Goal: Information Seeking & Learning: Find specific fact

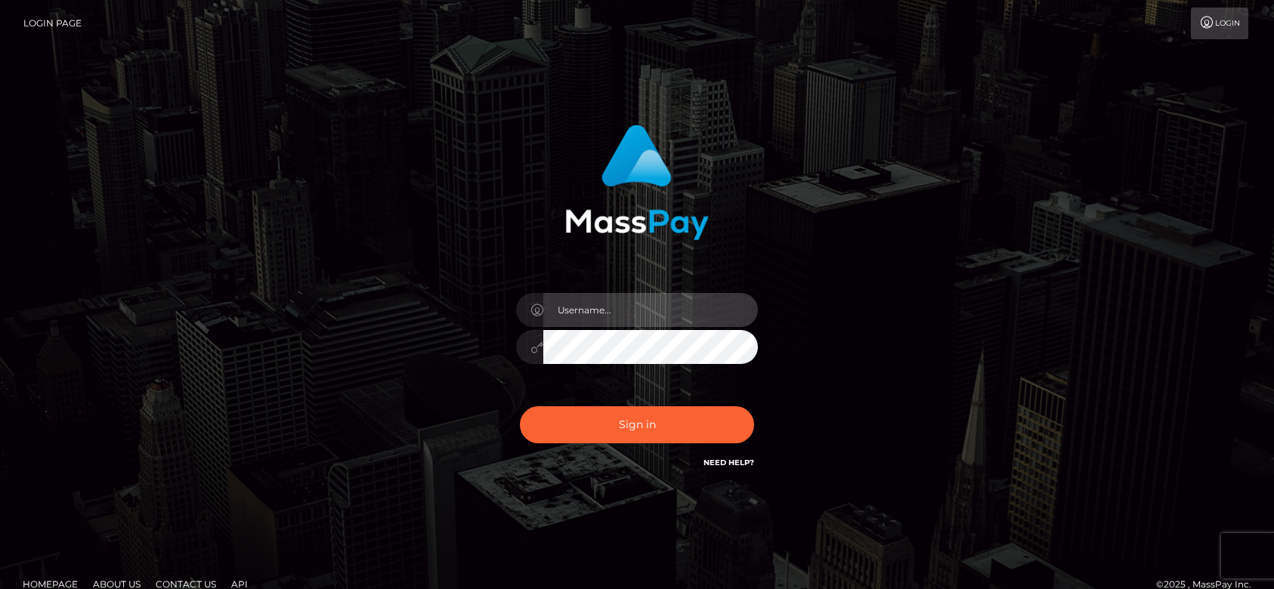
type input "fr.es"
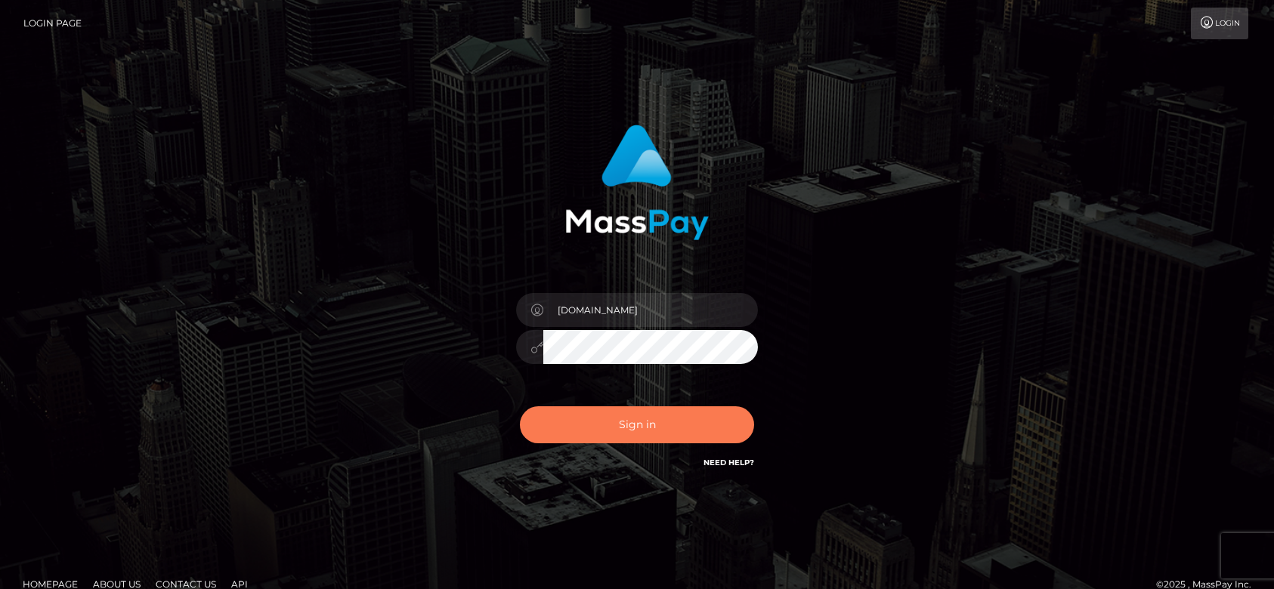
click at [655, 425] on button "Sign in" at bounding box center [637, 424] width 234 height 37
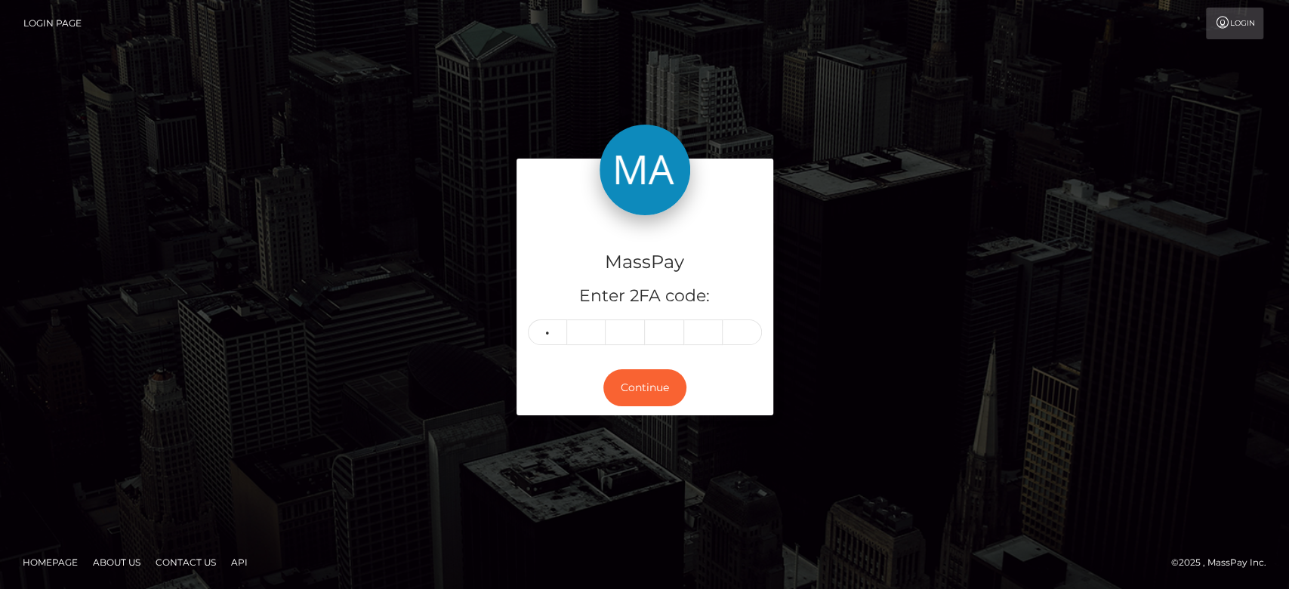
type input "3"
type input "8"
type input "6"
type input "1"
type input "2"
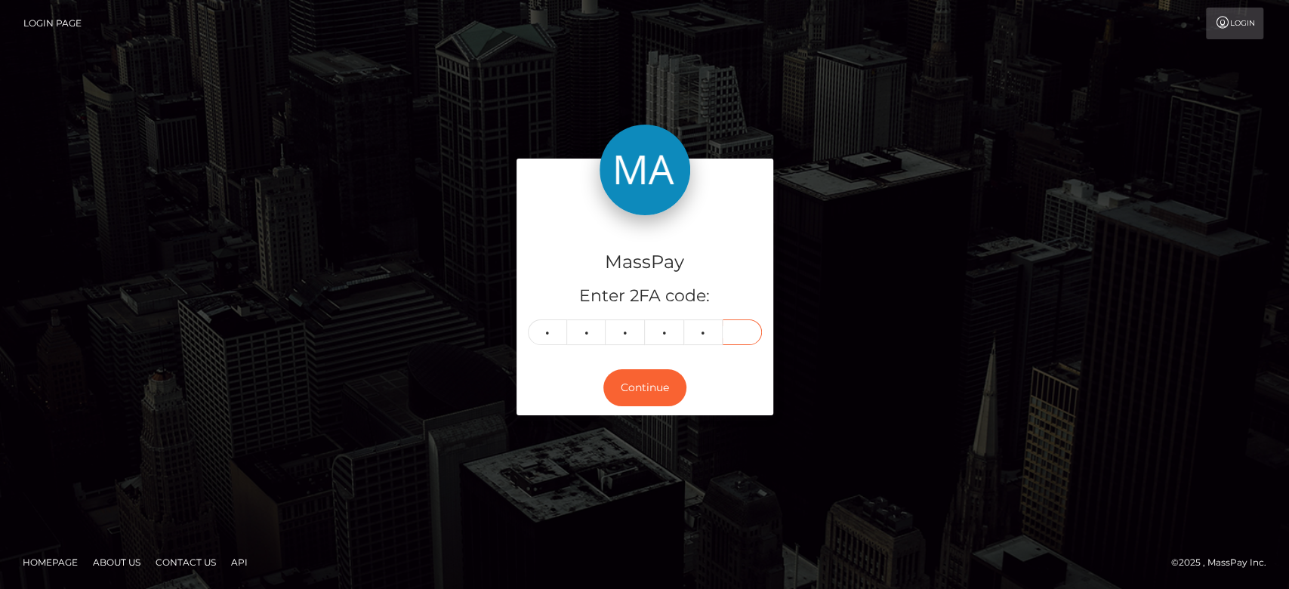
type input "8"
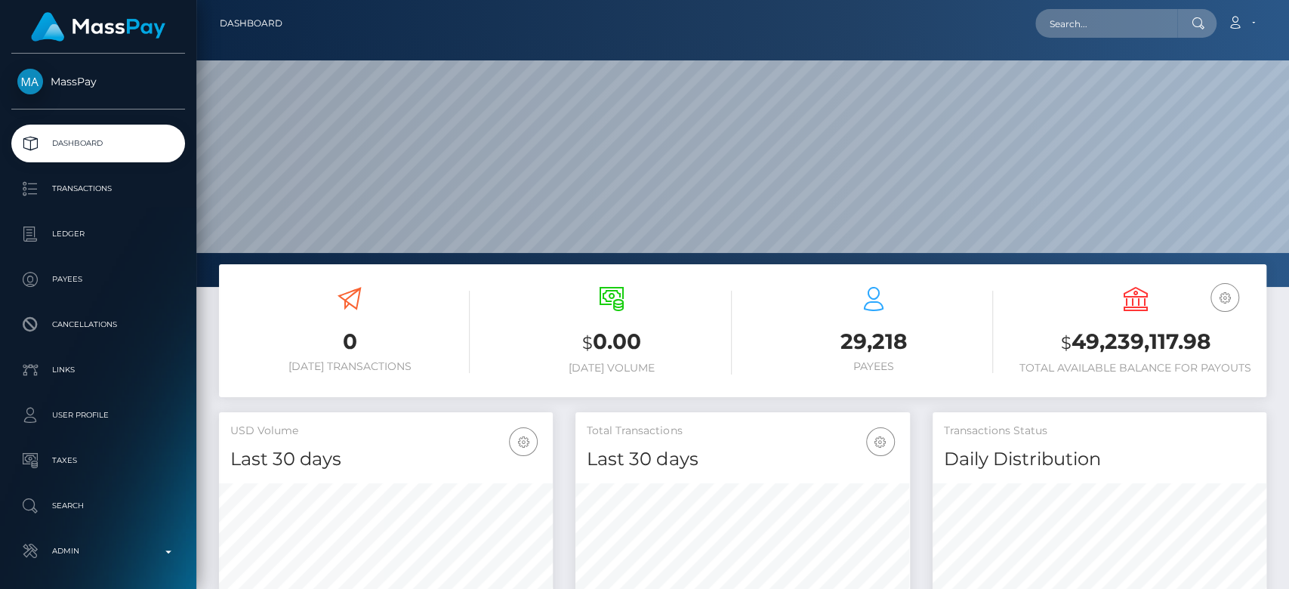
scroll to position [267, 334]
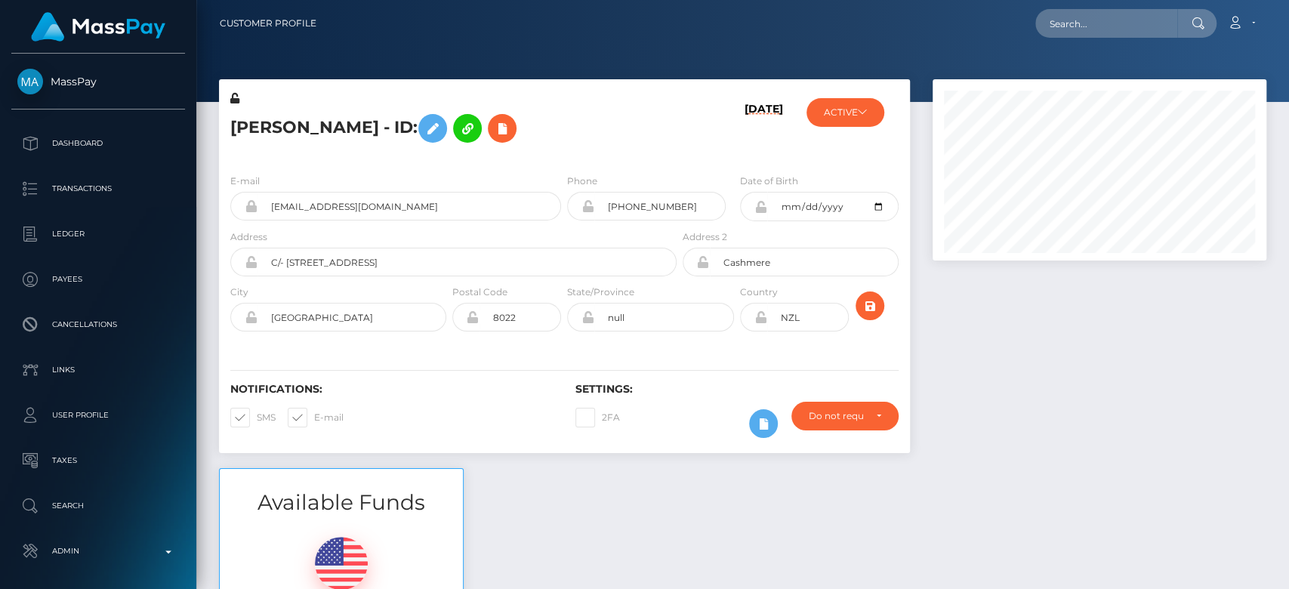
scroll to position [181, 334]
click at [1077, 374] on div at bounding box center [1100, 273] width 357 height 389
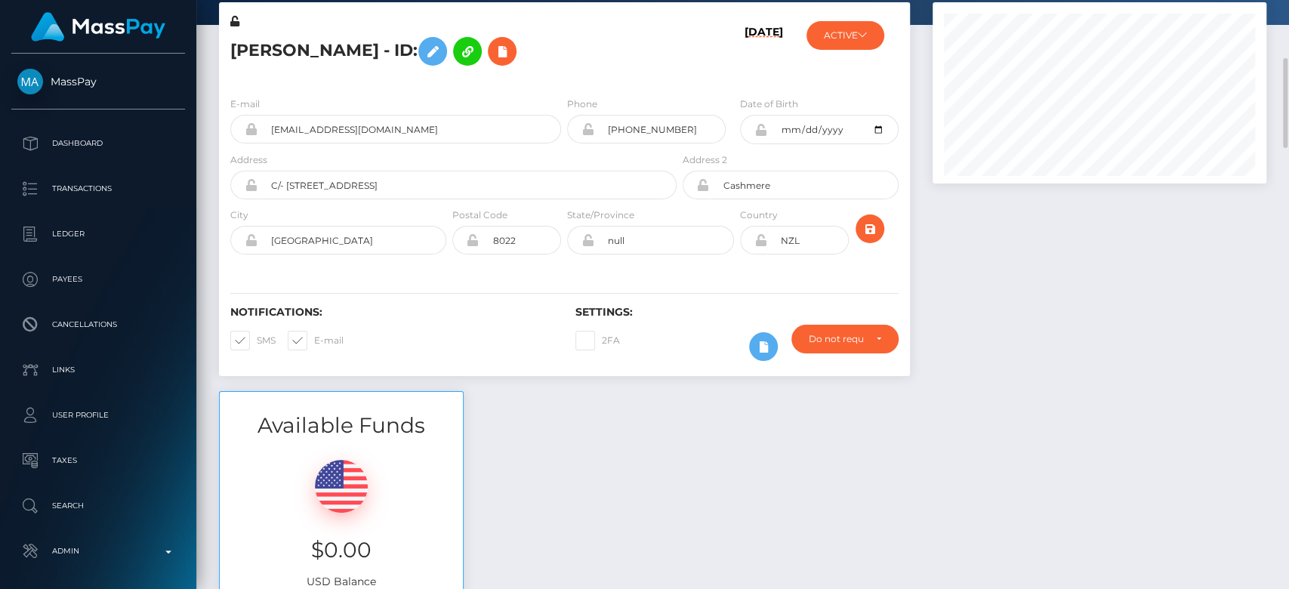
scroll to position [0, 0]
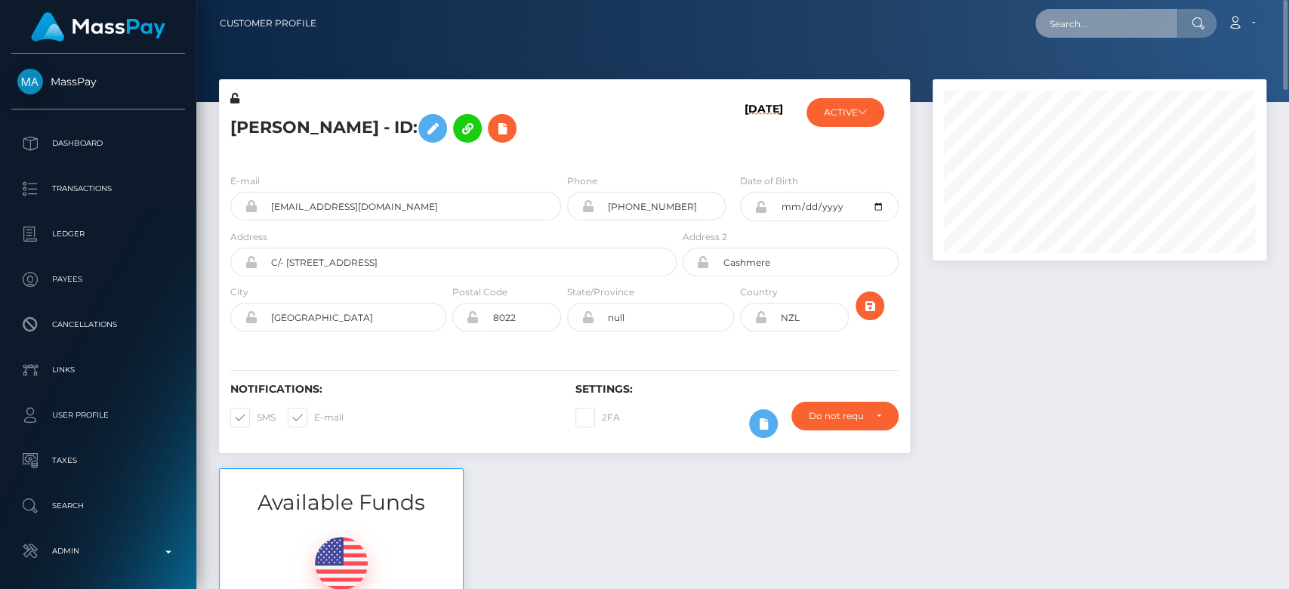
click at [1154, 32] on input "text" at bounding box center [1107, 23] width 142 height 29
click at [1142, 27] on input "text" at bounding box center [1107, 23] width 142 height 29
paste input "steve1945.lewis.1945@gmail.com"
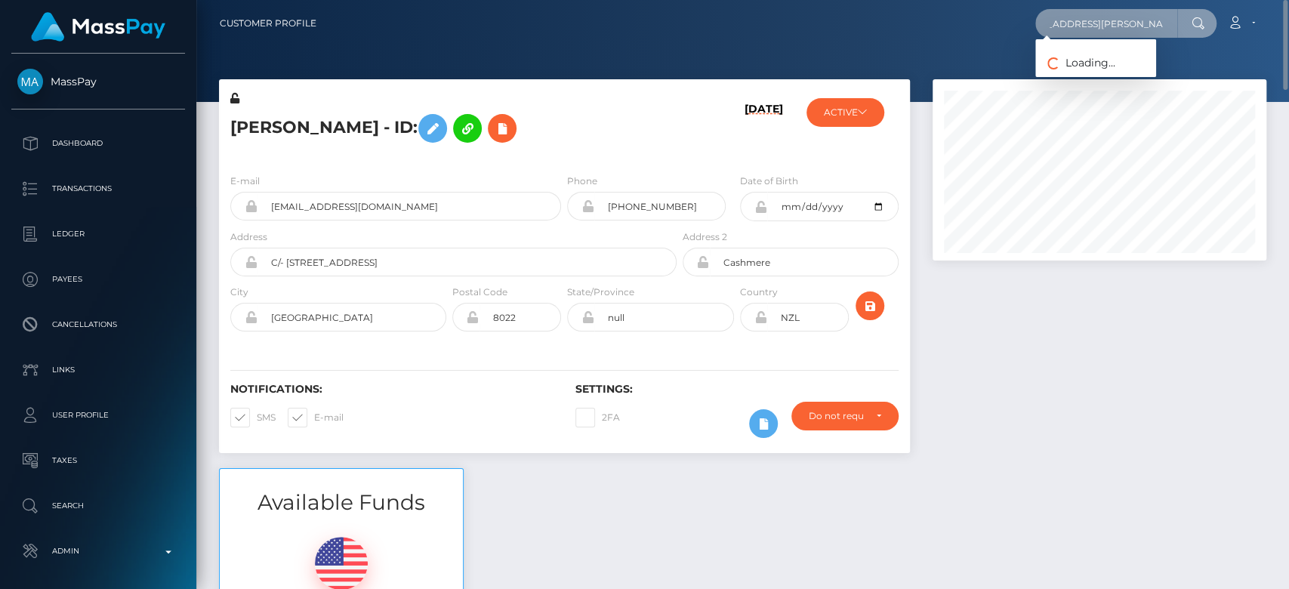
type input "steve1945.lewis.1945@gmail.com"
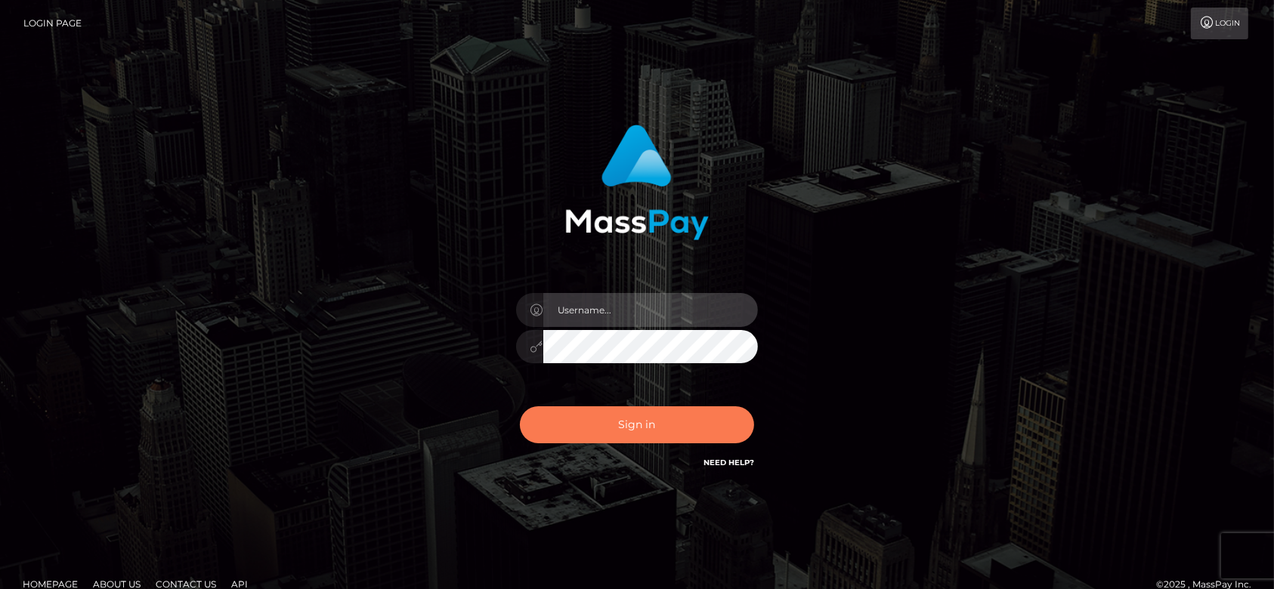
type input "[DOMAIN_NAME]"
click at [614, 410] on button "Sign in" at bounding box center [637, 424] width 234 height 37
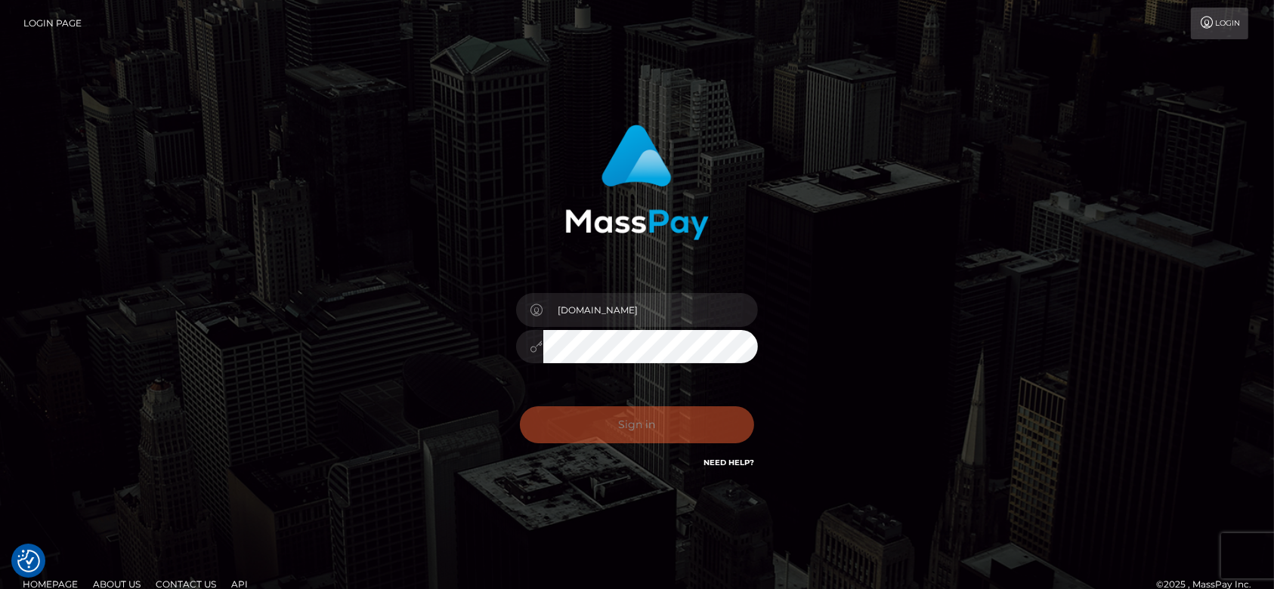
click at [614, 410] on div "Sign in Need Help?" at bounding box center [637, 430] width 264 height 67
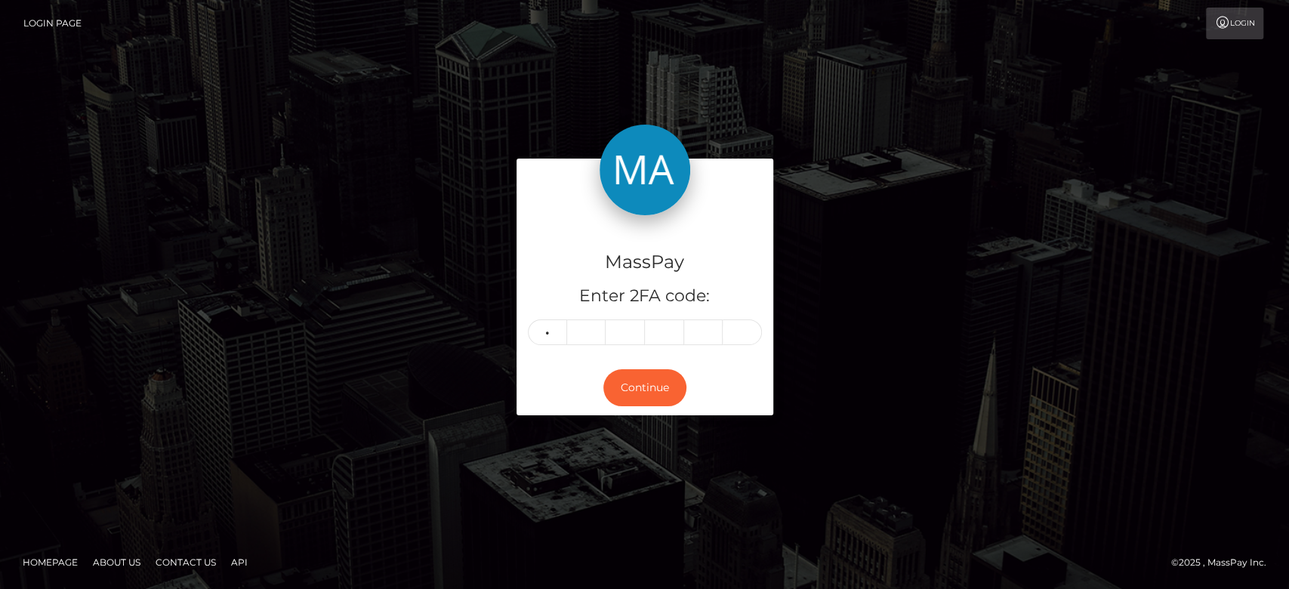
type input "4"
type input "9"
type input "1"
type input "4"
type input "7"
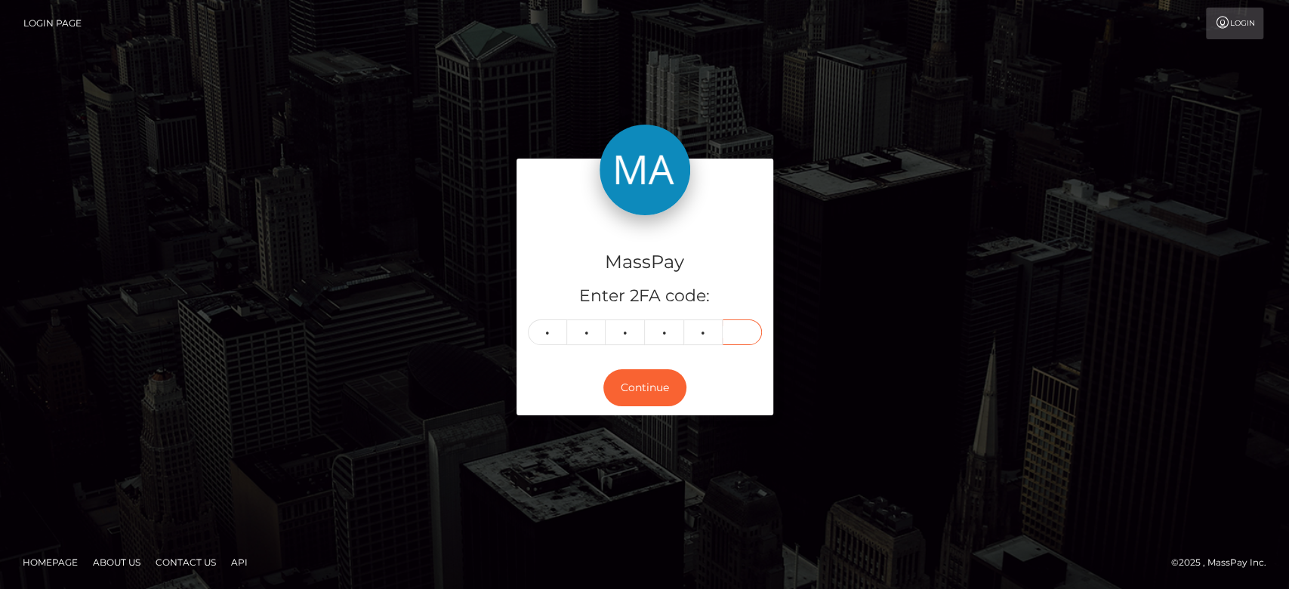
type input "7"
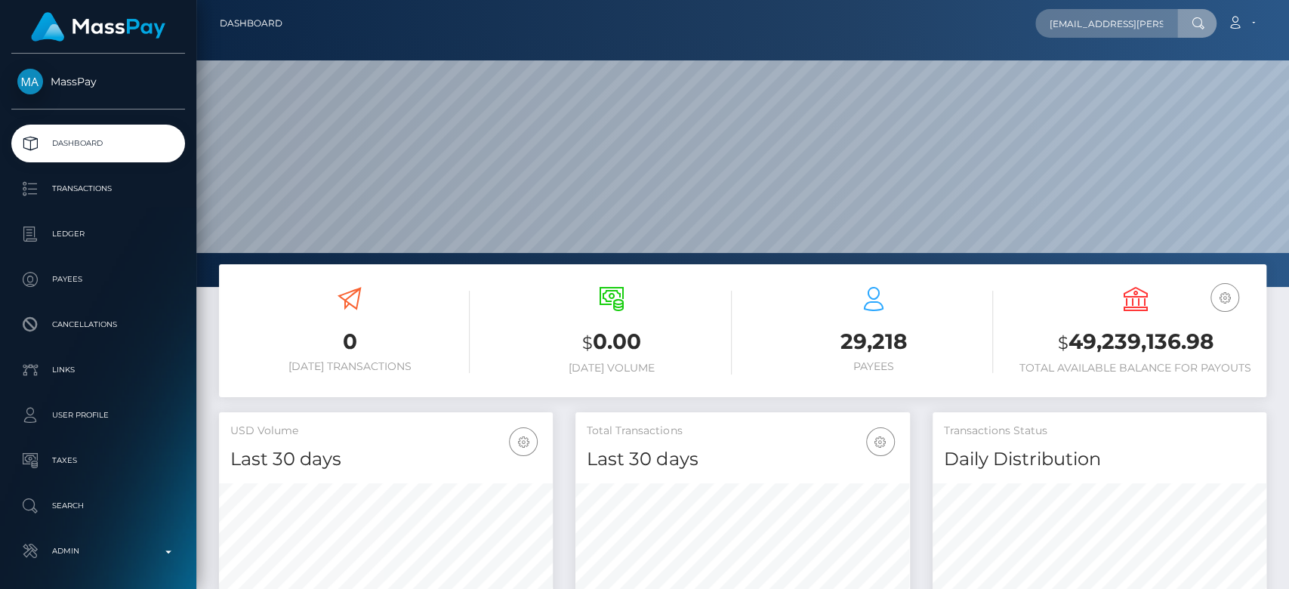
scroll to position [0, 36]
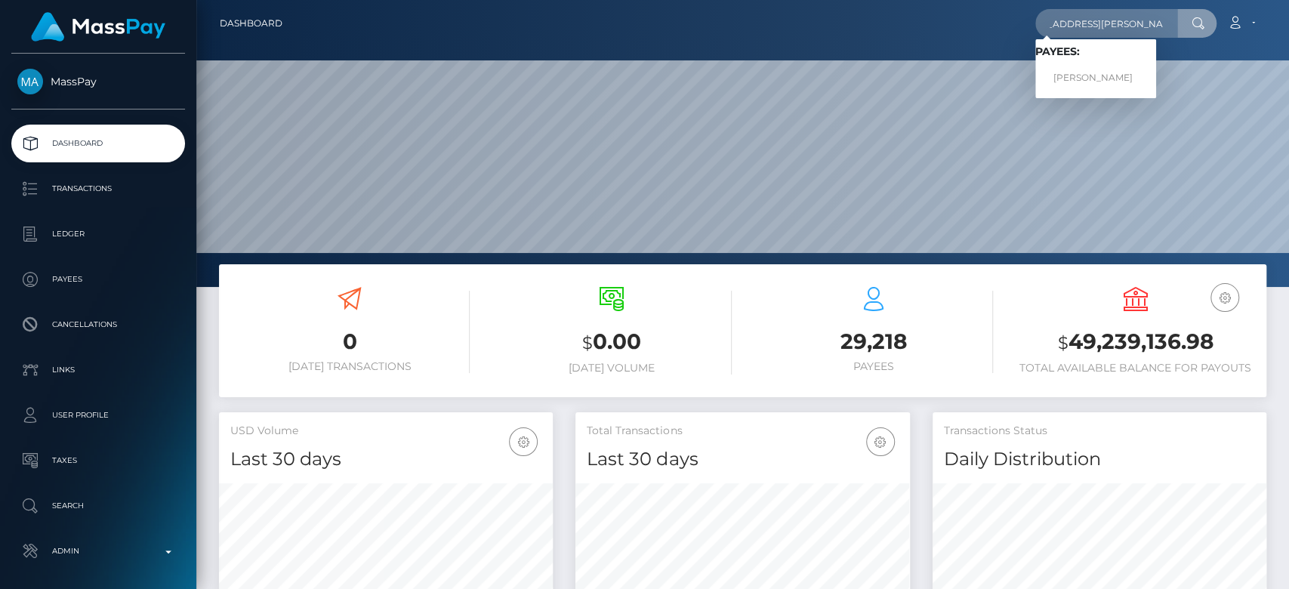
type input "steve1945.lewis.1945@gmail.com"
click at [1113, 76] on link "Konstantin Baryshev" at bounding box center [1096, 78] width 121 height 28
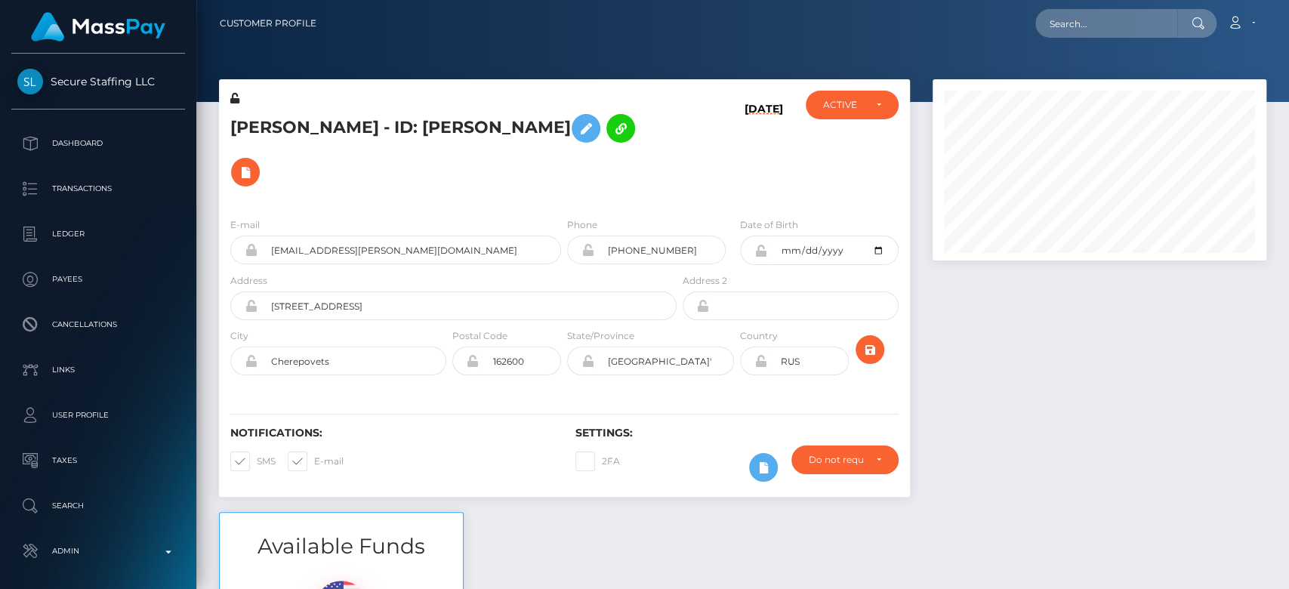
scroll to position [181, 334]
drag, startPoint x: 331, startPoint y: 117, endPoint x: 231, endPoint y: 115, distance: 99.7
click at [231, 115] on h5 "Konstantin Baryshev - ID: Konstantin Baryshev" at bounding box center [449, 151] width 438 height 88
copy h5 "Konstantin"
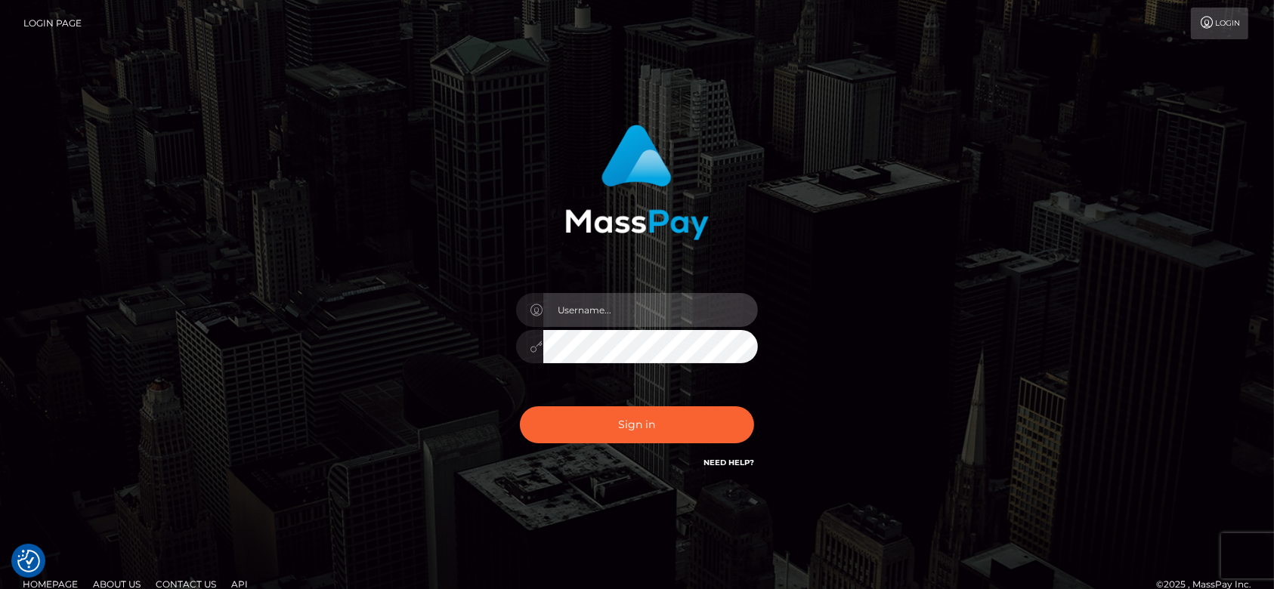
type input "[DOMAIN_NAME]"
click at [643, 446] on div "Sign in Need Help?" at bounding box center [637, 430] width 264 height 67
click at [638, 443] on div "Sign in Need Help?" at bounding box center [637, 430] width 264 height 67
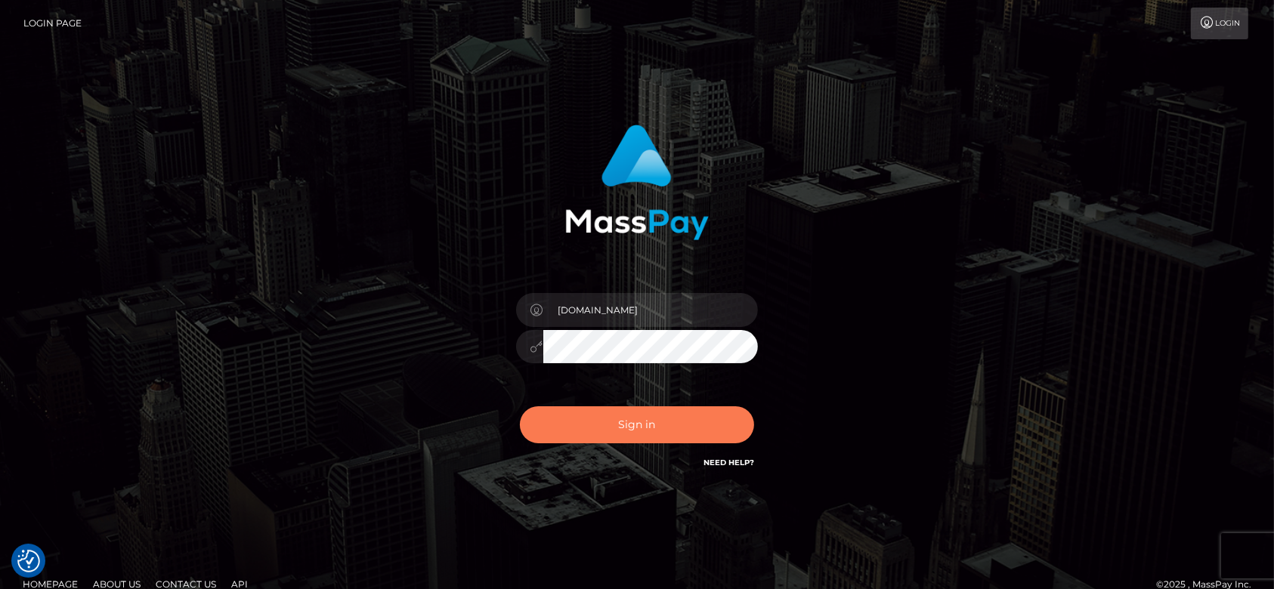
click at [638, 428] on button "Sign in" at bounding box center [637, 424] width 234 height 37
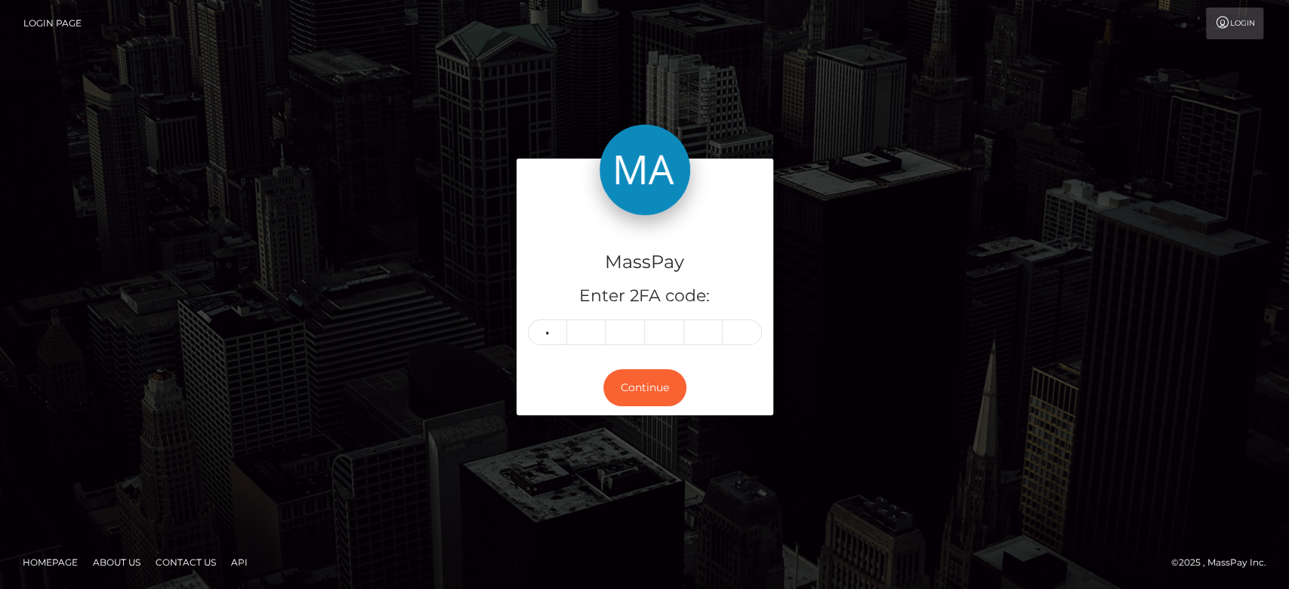
type input "8"
type input "1"
type input "0"
type input "7"
type input "8"
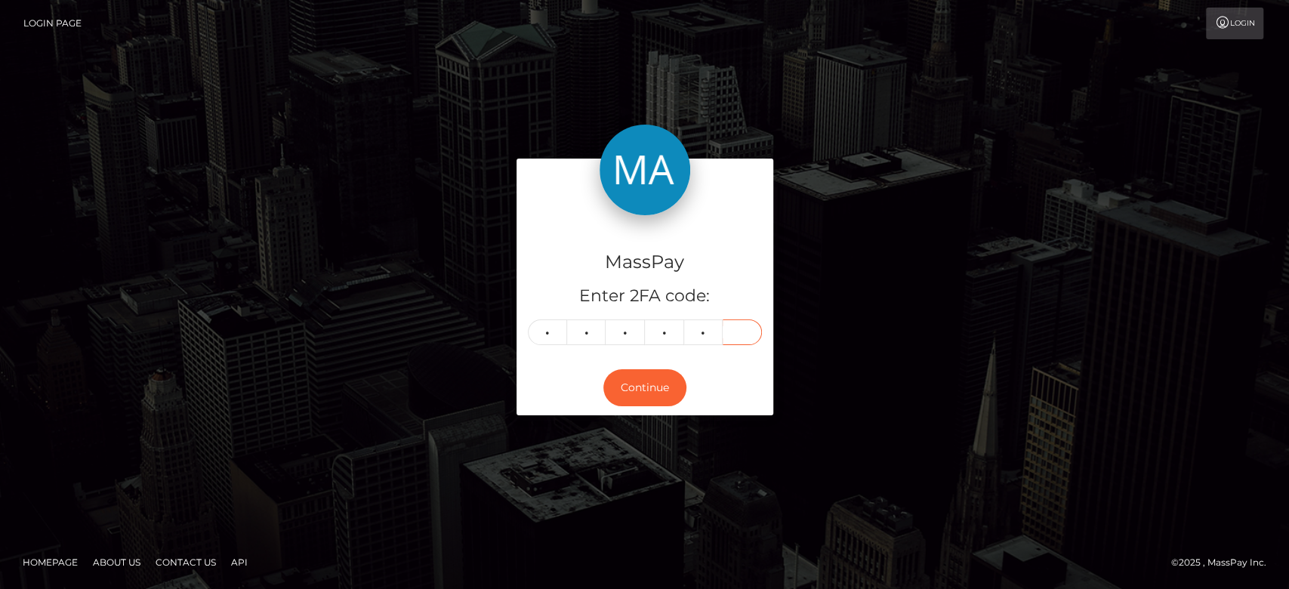
type input "7"
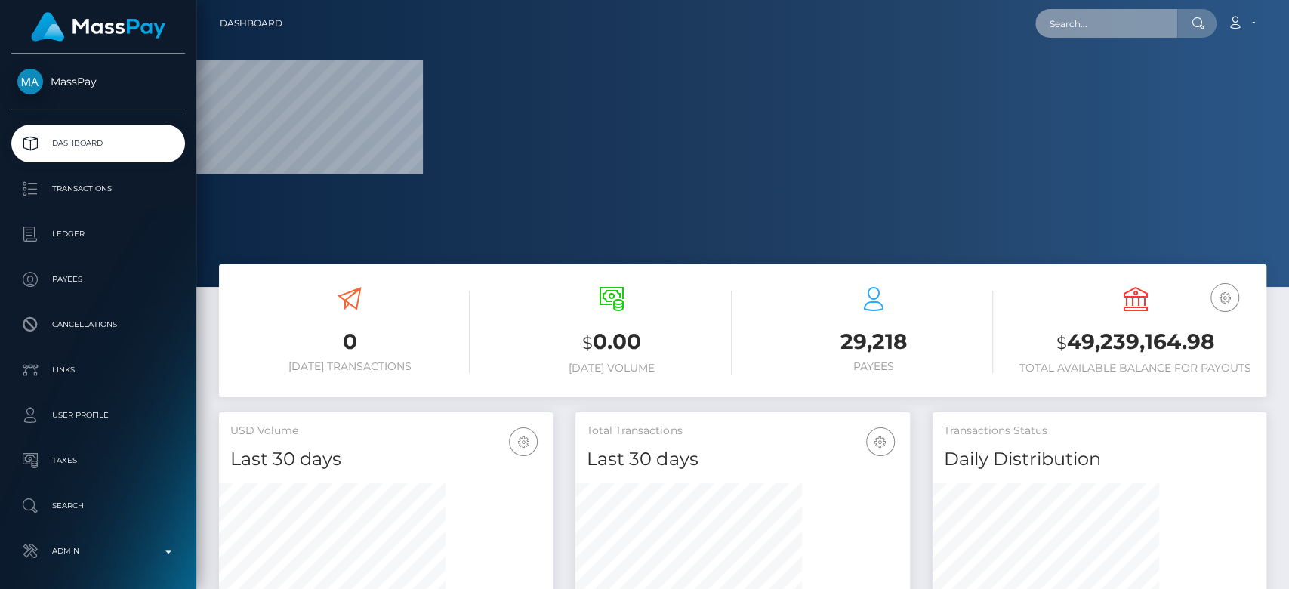
click at [1095, 15] on input "text" at bounding box center [1107, 23] width 142 height 29
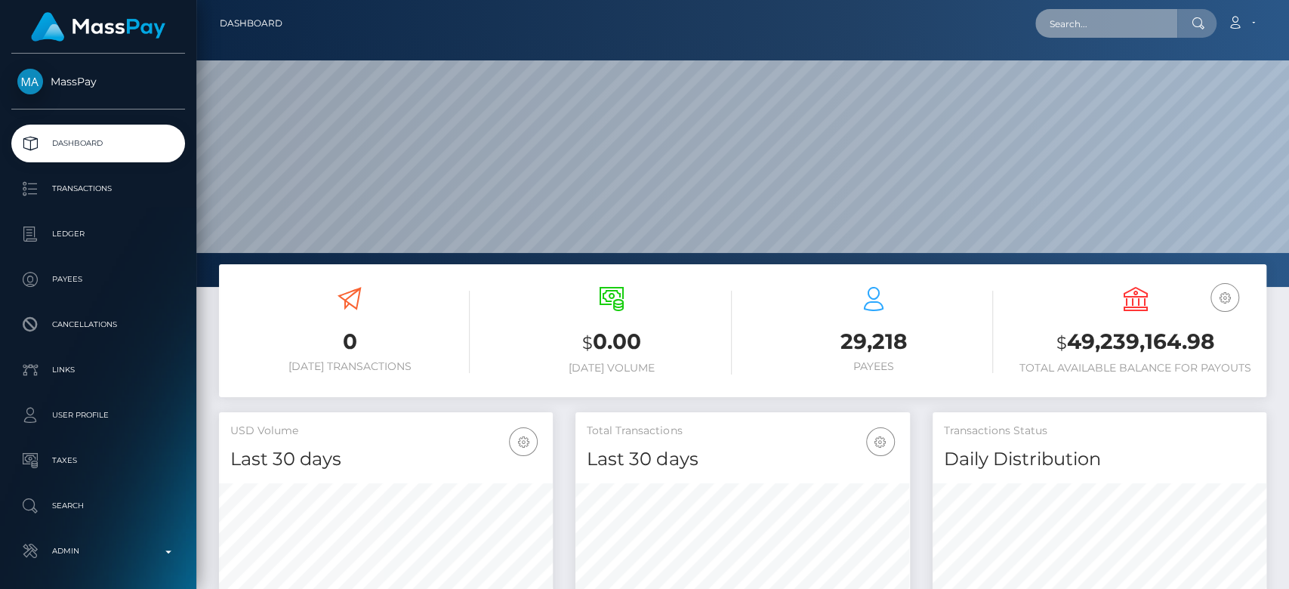
scroll to position [267, 334]
paste input "[EMAIL_ADDRESS][DOMAIN_NAME]"
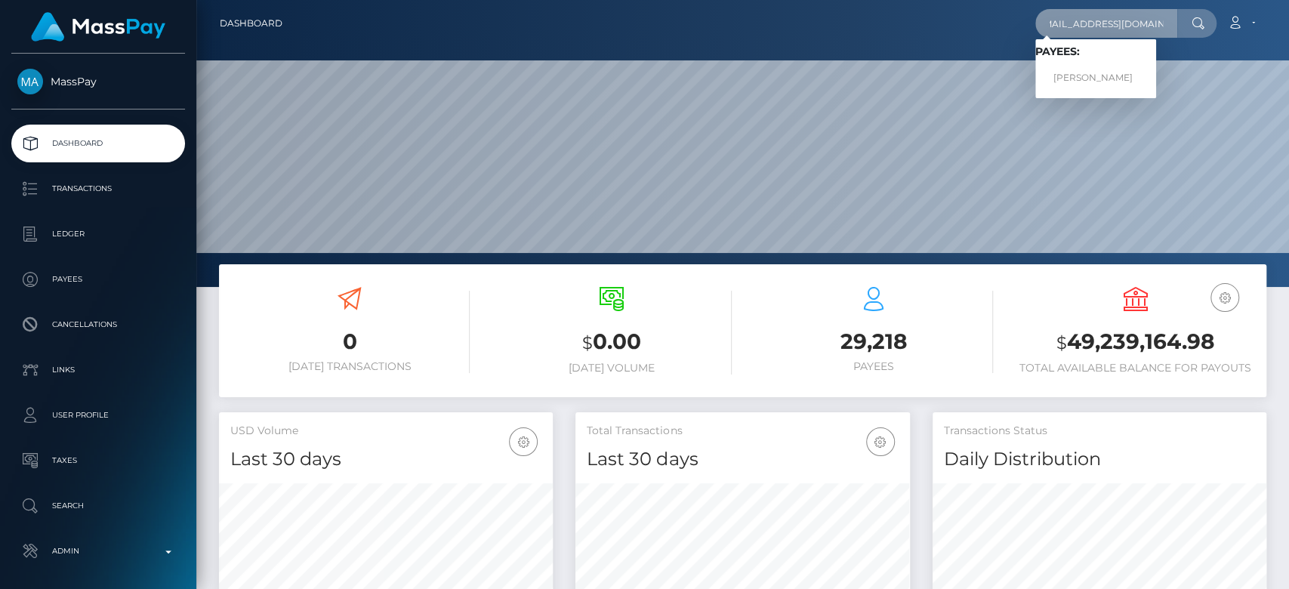
type input "[EMAIL_ADDRESS][DOMAIN_NAME]"
click at [1107, 73] on link "[PERSON_NAME]" at bounding box center [1096, 78] width 121 height 28
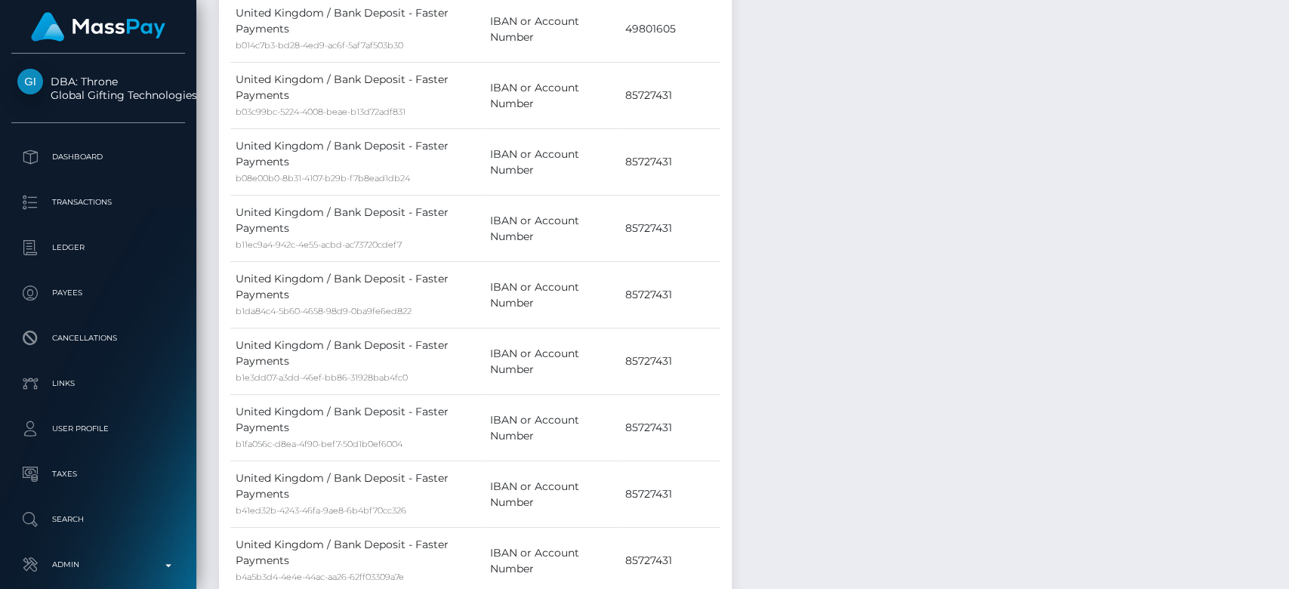
scroll to position [15301, 0]
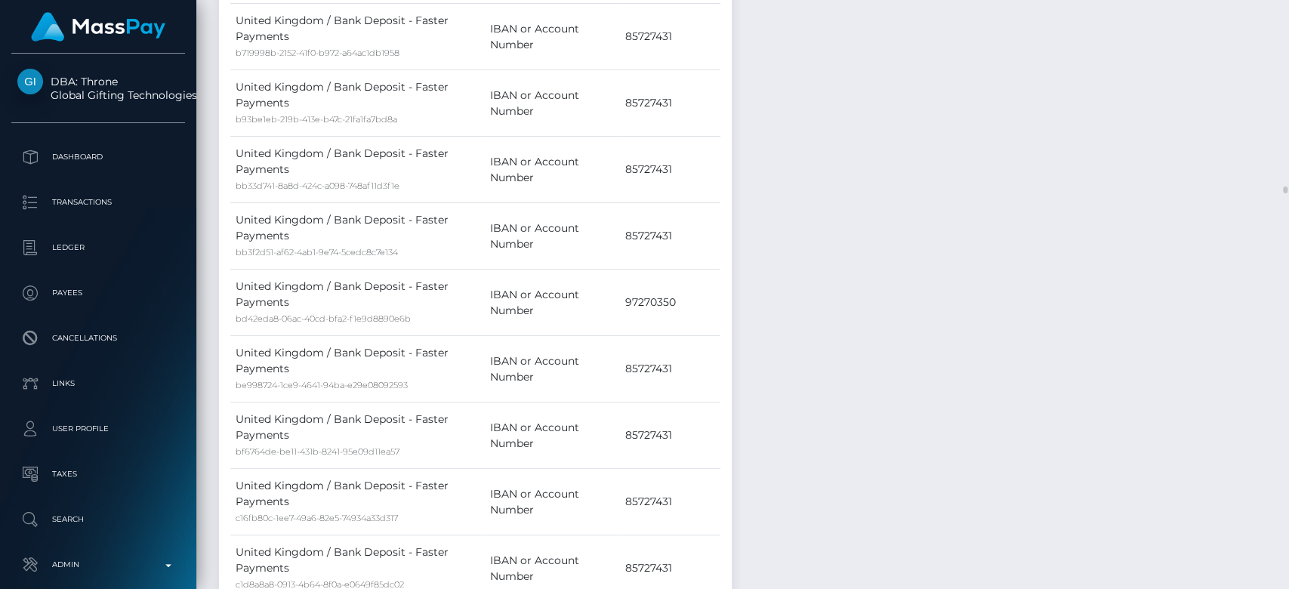
drag, startPoint x: 1283, startPoint y: 186, endPoint x: 1271, endPoint y: 424, distance: 238.3
click at [1271, 424] on div "Customer Profile Loading... Loading..." at bounding box center [742, 294] width 1093 height 589
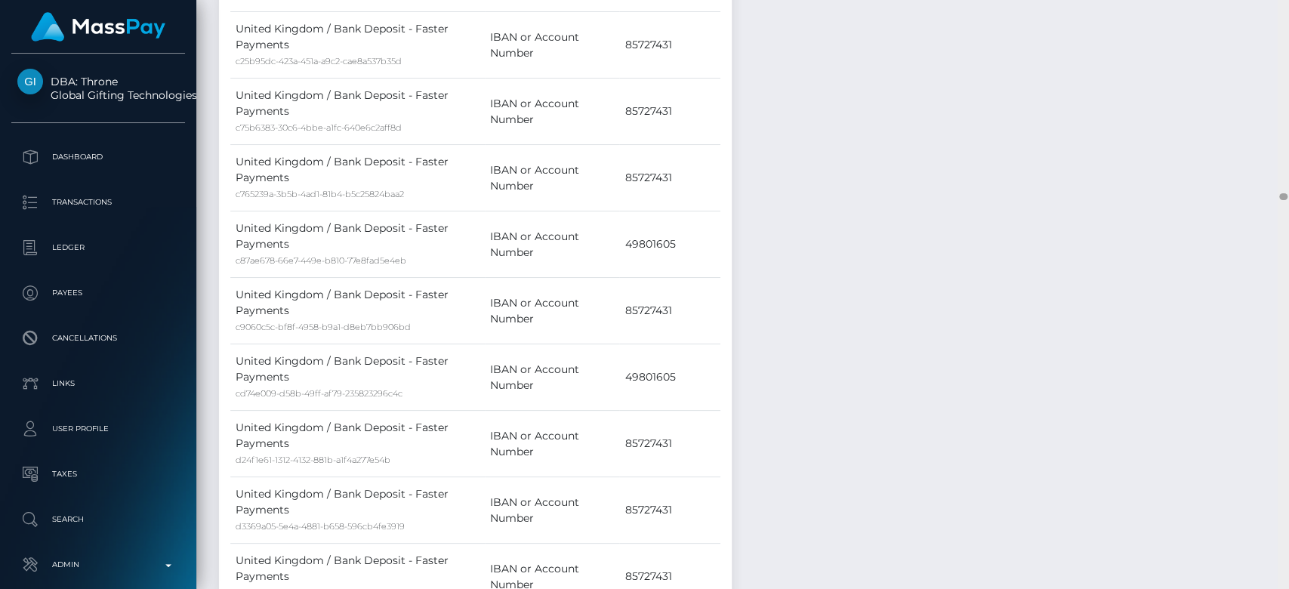
click at [1288, 408] on div at bounding box center [1283, 295] width 11 height 590
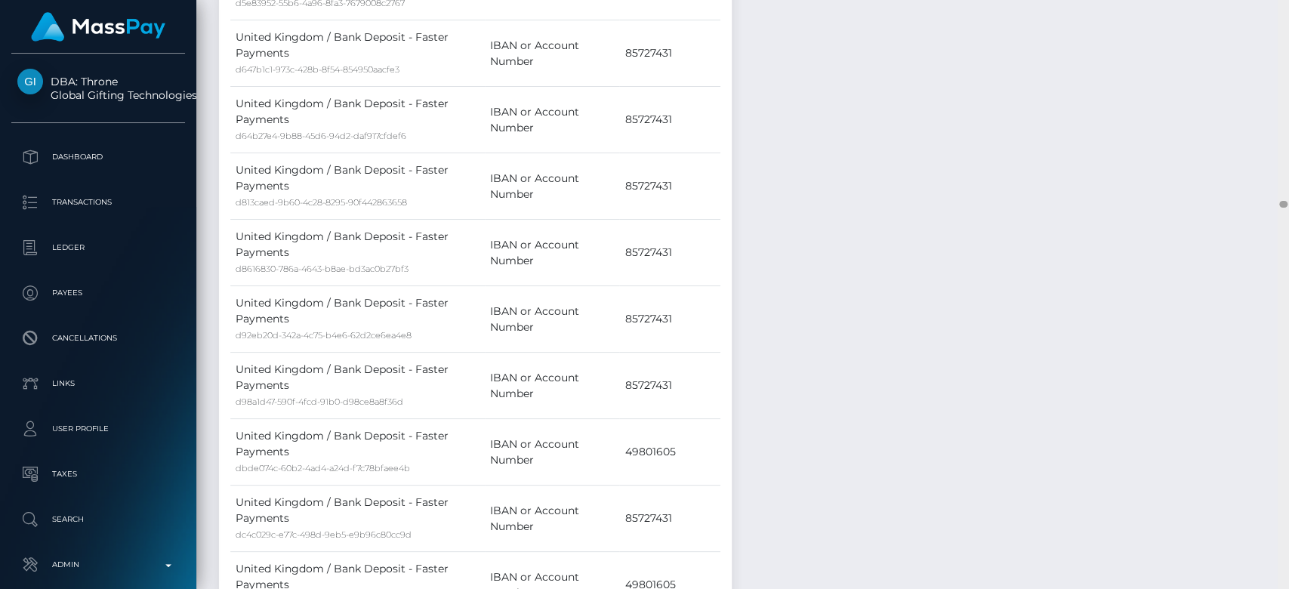
click at [1288, 407] on div at bounding box center [1283, 295] width 11 height 590
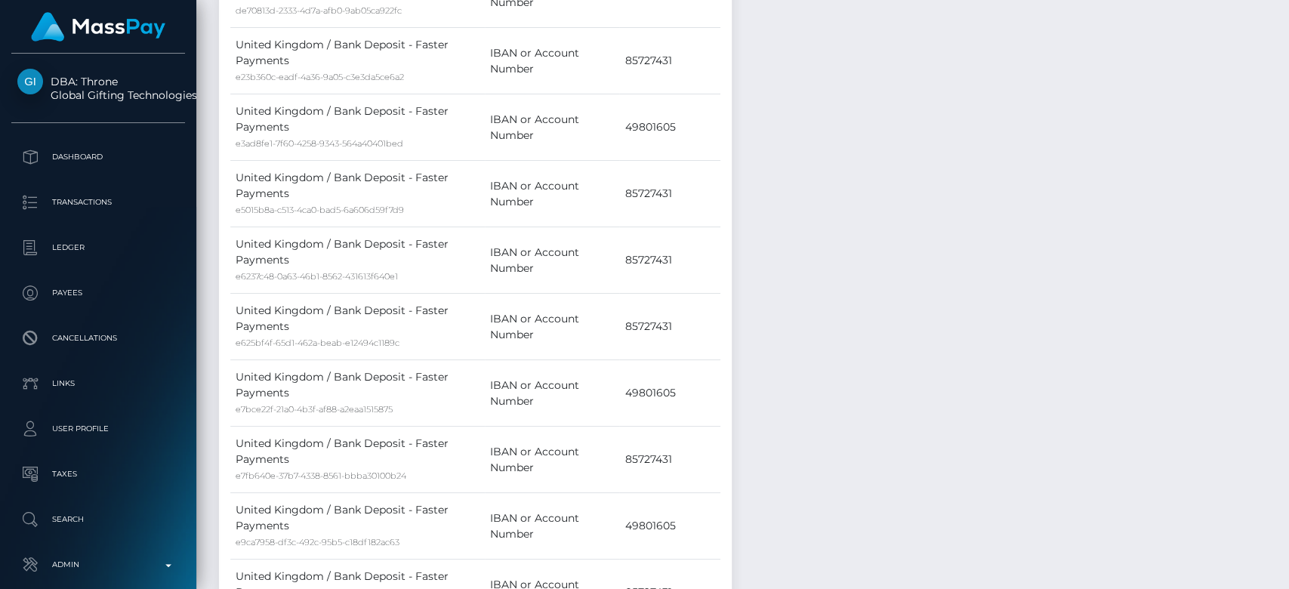
scroll to position [17661, 0]
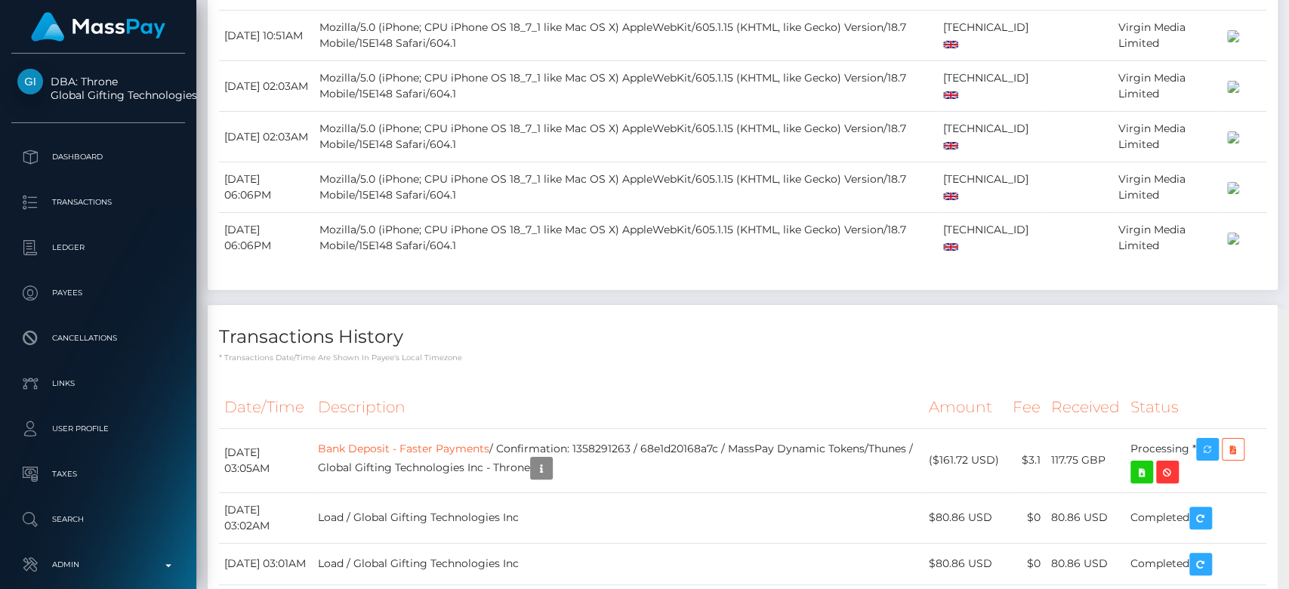
drag, startPoint x: 1282, startPoint y: 215, endPoint x: 1288, endPoint y: 351, distance: 136.1
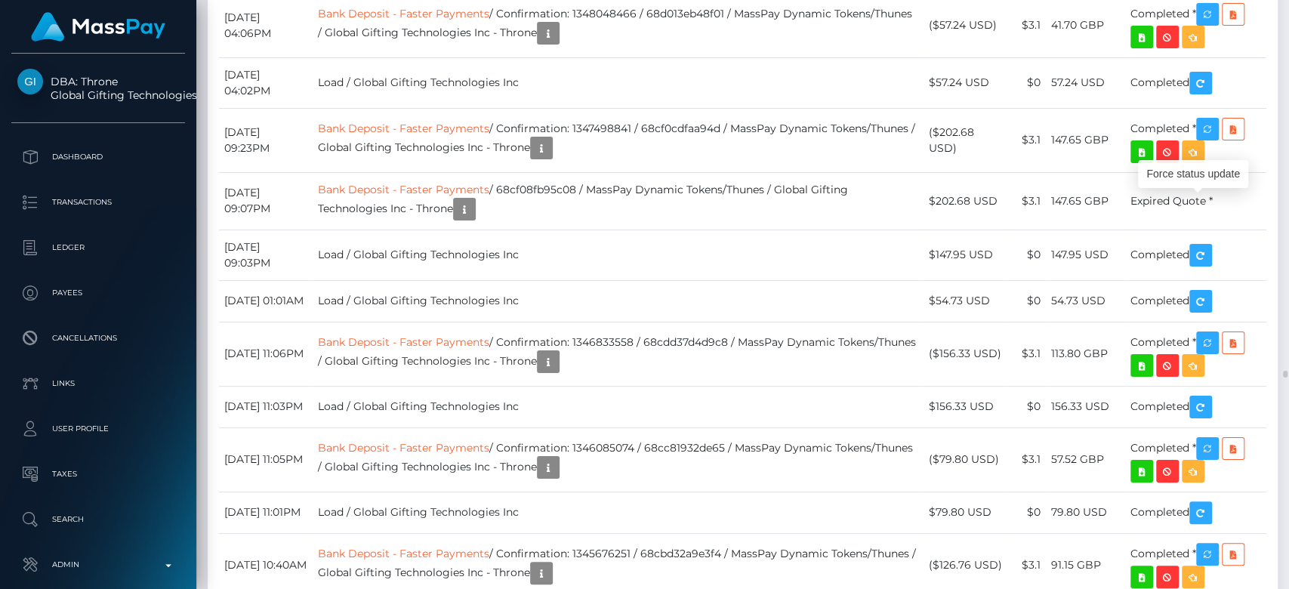
scroll to position [181, 334]
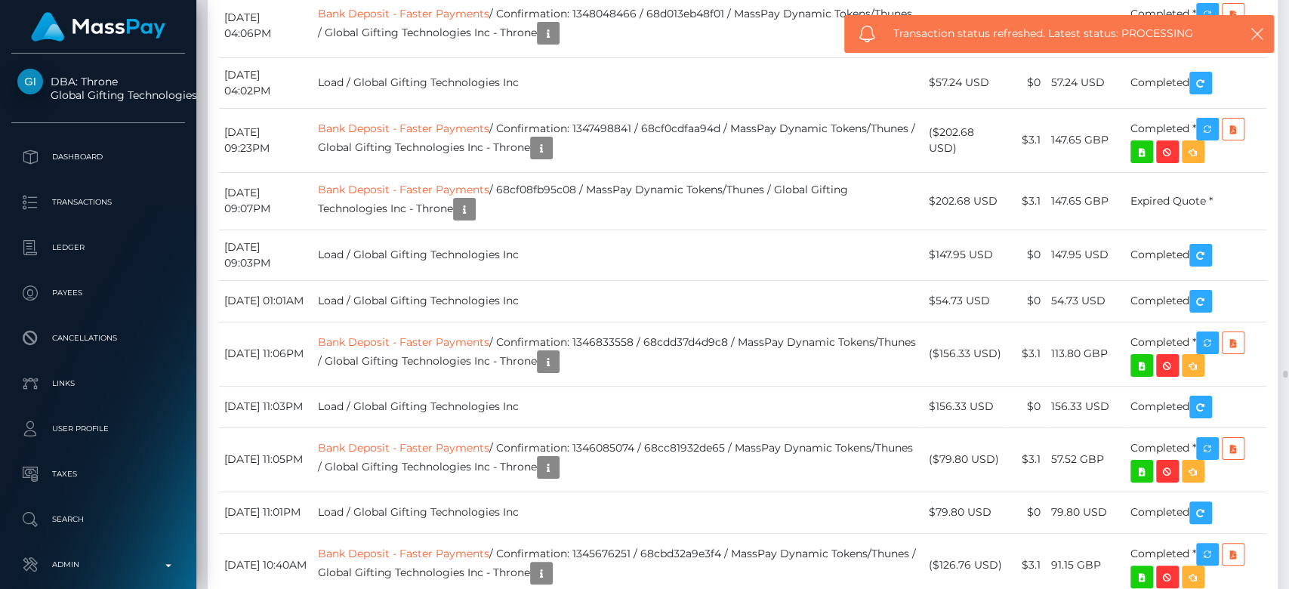
drag, startPoint x: 997, startPoint y: 227, endPoint x: 940, endPoint y: 227, distance: 57.4
copy td "$161.72 USD"
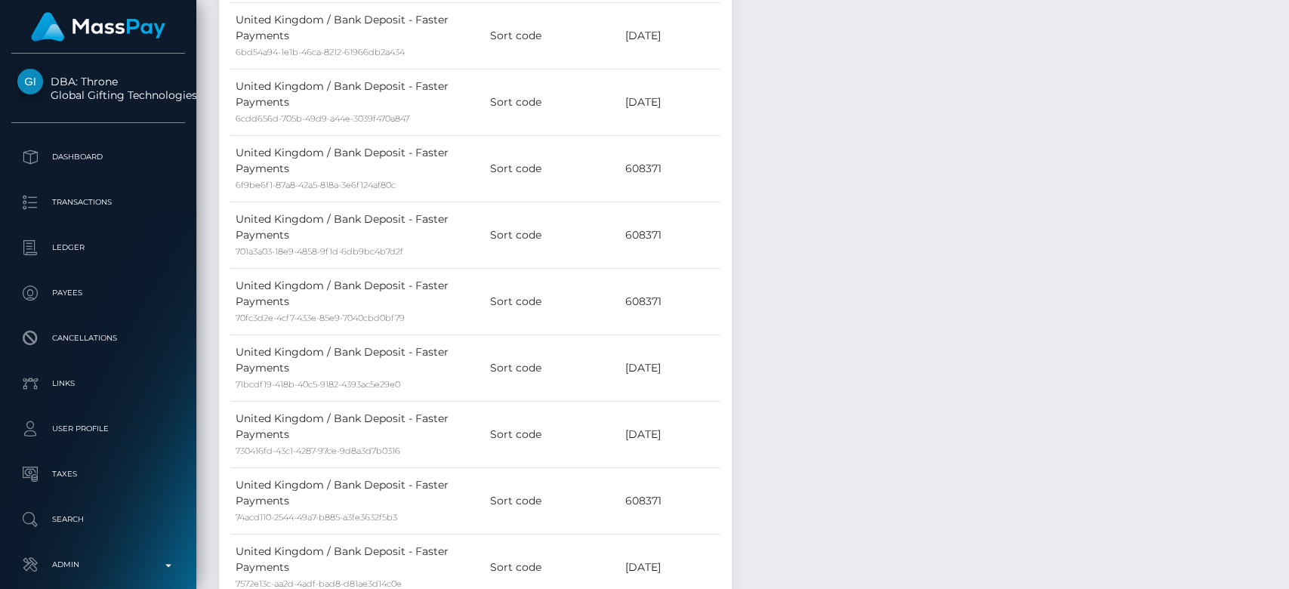
scroll to position [0, 0]
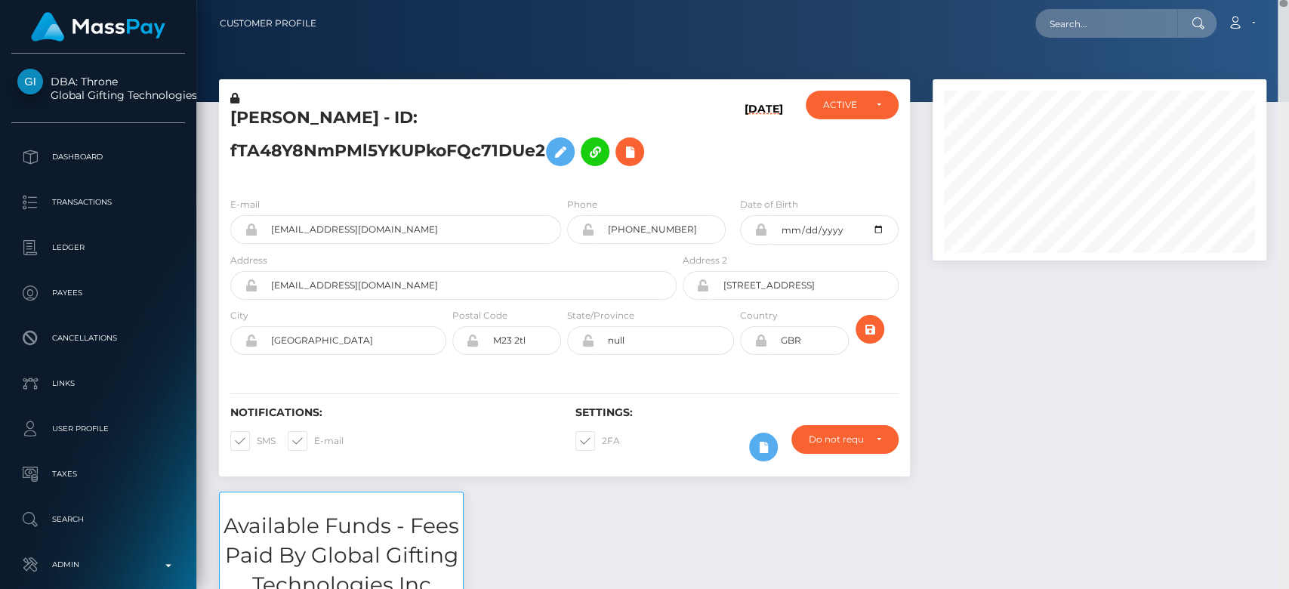
drag, startPoint x: 1281, startPoint y: 262, endPoint x: 1288, endPoint y: -61, distance: 323.4
click at [1288, 0] on html "DBA: Throne Global Gifting Technologies Inc Dashboard Transactions Ledger Payee…" at bounding box center [644, 294] width 1289 height 589
paste input "[EMAIL_ADDRESS][DOMAIN_NAME]"
click at [1132, 23] on input "[EMAIL_ADDRESS][DOMAIN_NAME]" at bounding box center [1107, 23] width 142 height 29
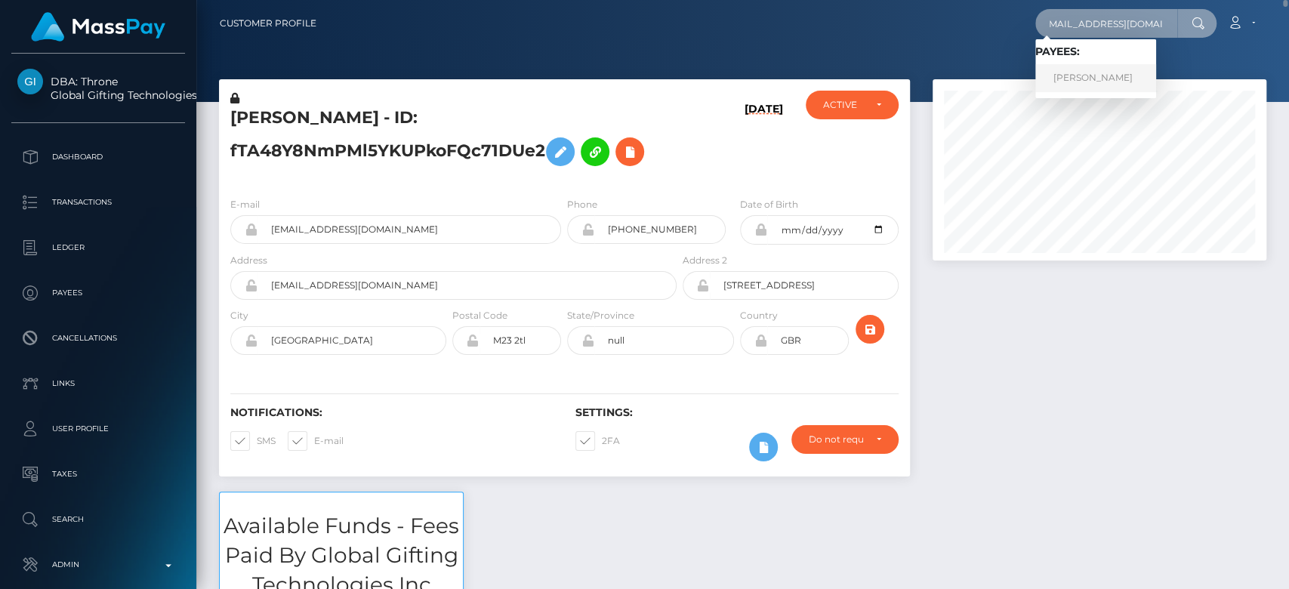
type input "[EMAIL_ADDRESS][DOMAIN_NAME]"
click at [1089, 82] on link "[PERSON_NAME]" at bounding box center [1096, 78] width 121 height 28
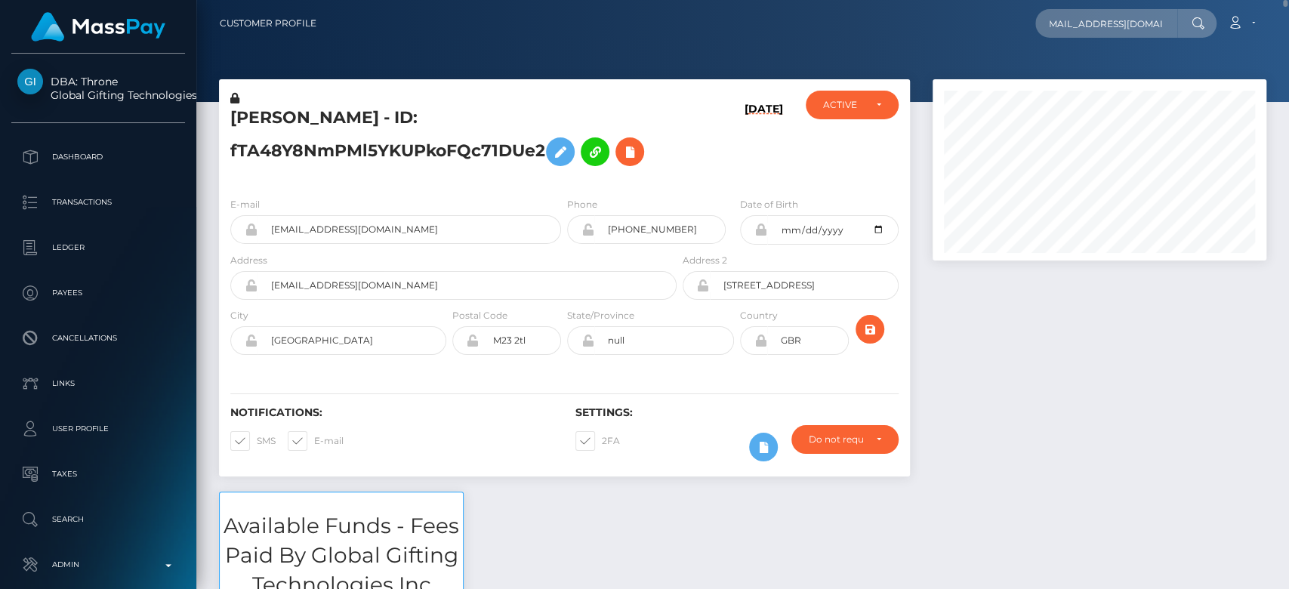
scroll to position [0, 0]
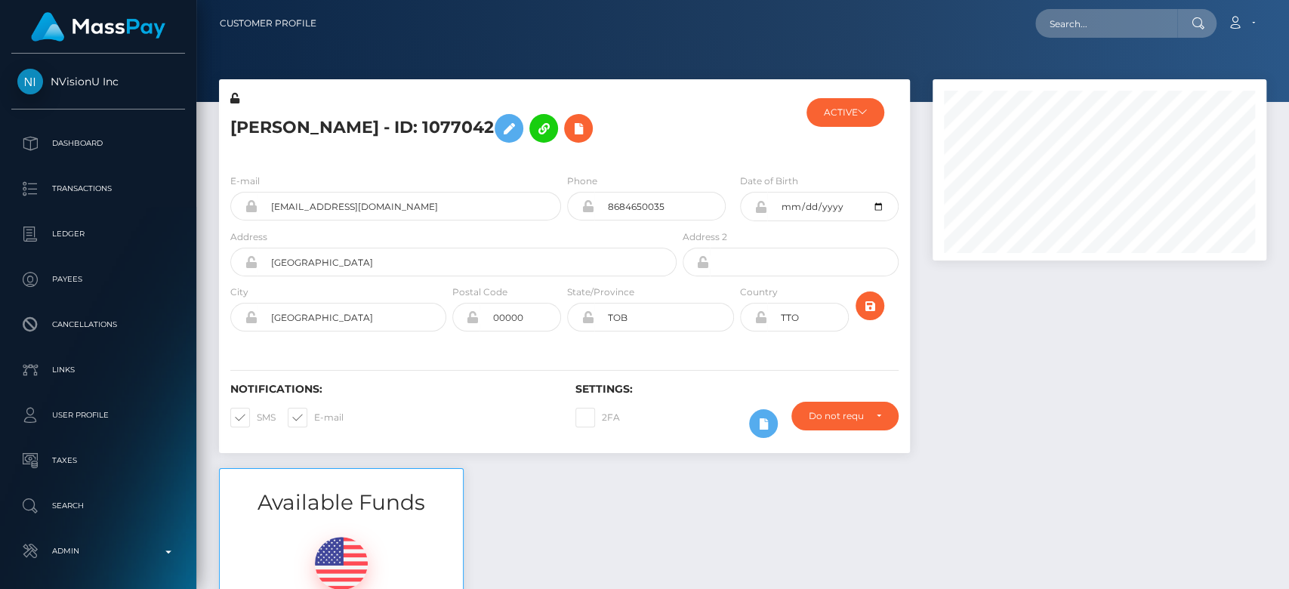
scroll to position [181, 334]
click at [981, 370] on div at bounding box center [1100, 273] width 357 height 389
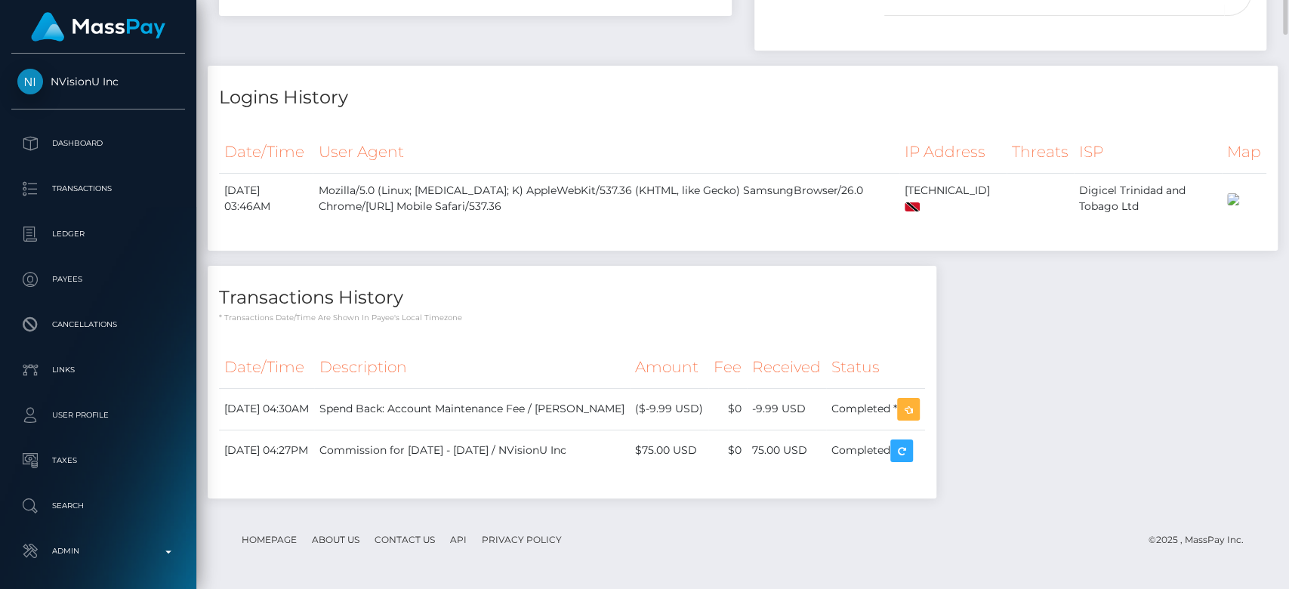
scroll to position [0, 0]
